Goal: Task Accomplishment & Management: Use online tool/utility

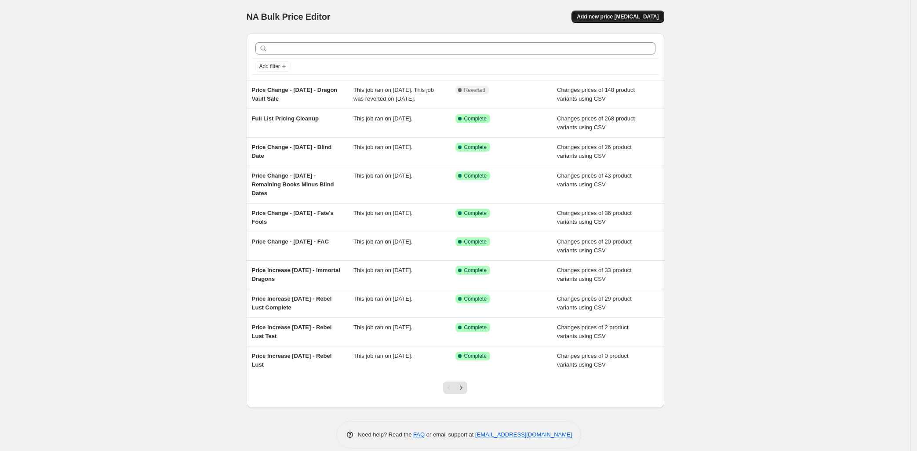
click at [659, 19] on span "Add new price change job" at bounding box center [618, 16] width 82 height 7
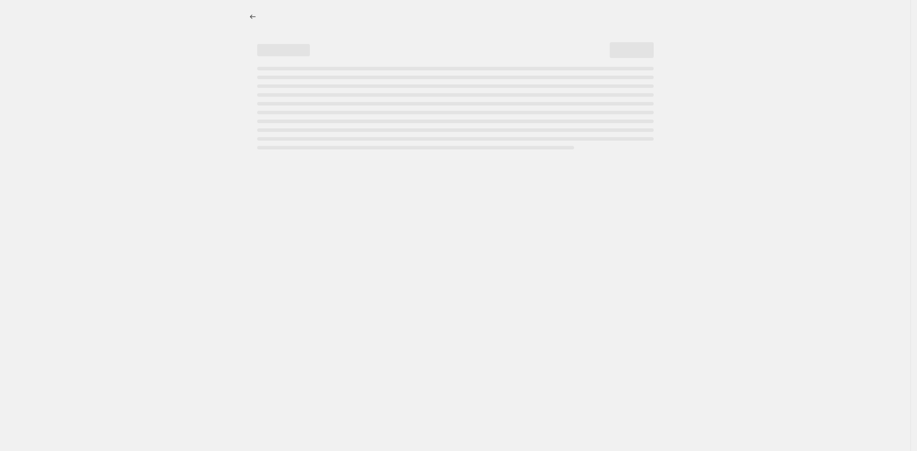
select select "percentage"
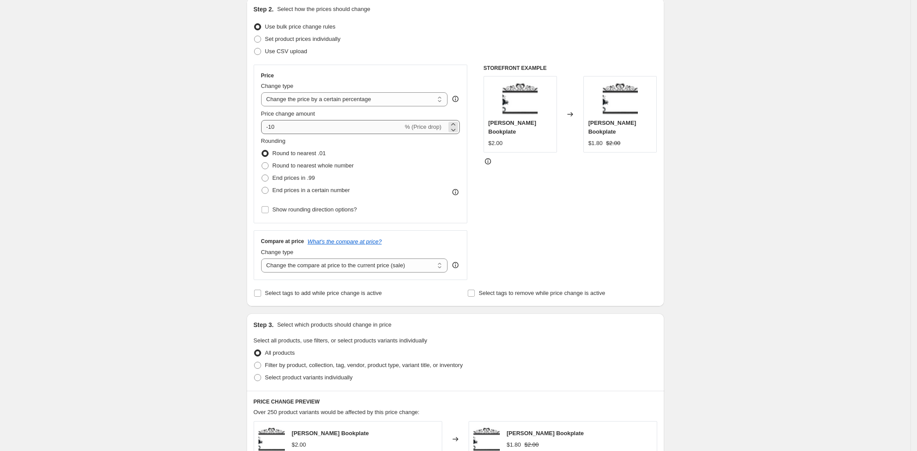
scroll to position [99, 0]
click at [254, 53] on span at bounding box center [257, 49] width 7 height 7
click at [254, 46] on input "Use CSV upload" at bounding box center [254, 46] width 0 height 0
radio input "true"
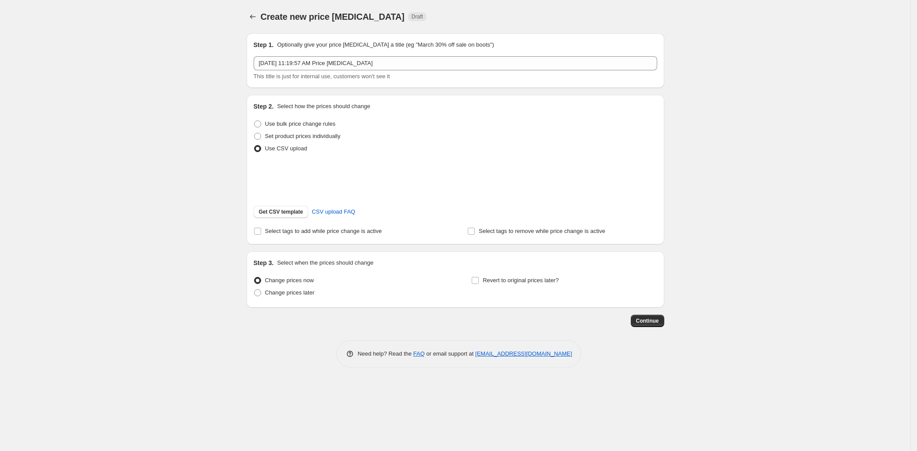
scroll to position [17, 0]
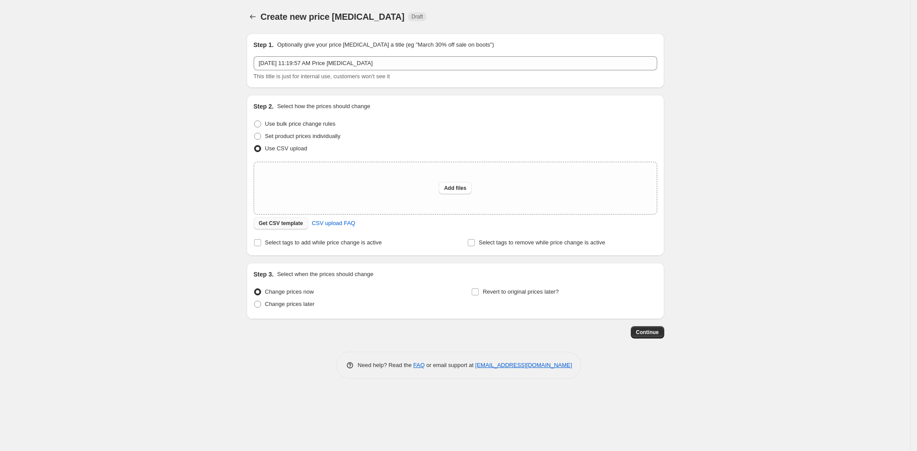
click at [262, 227] on span "Get CSV template" at bounding box center [281, 223] width 44 height 7
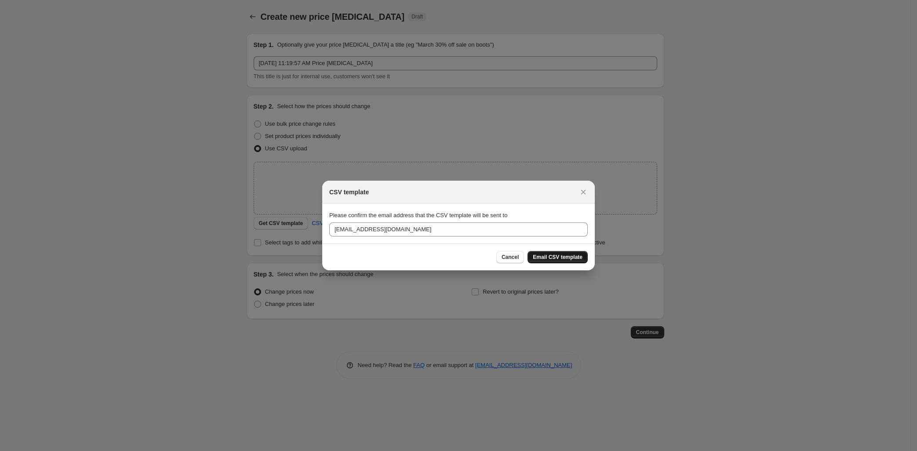
click at [576, 261] on span "Email CSV template" at bounding box center [558, 257] width 50 height 7
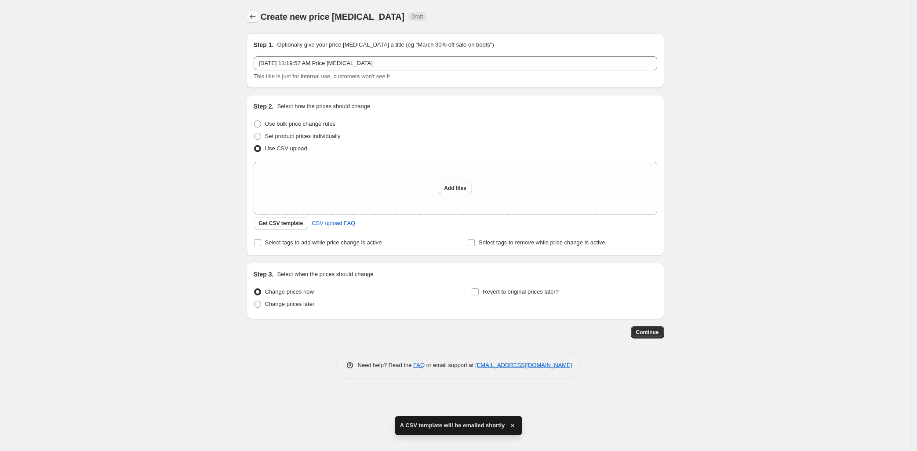
click at [248, 12] on icon "Price change jobs" at bounding box center [252, 16] width 9 height 9
